Goal: Obtain resource: Obtain resource

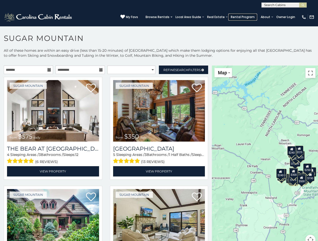
click at [243, 17] on link "Rental Program" at bounding box center [242, 17] width 29 height 7
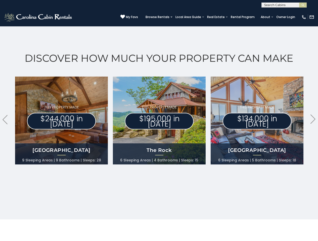
scroll to position [0, 196]
